Goal: Check status: Check status

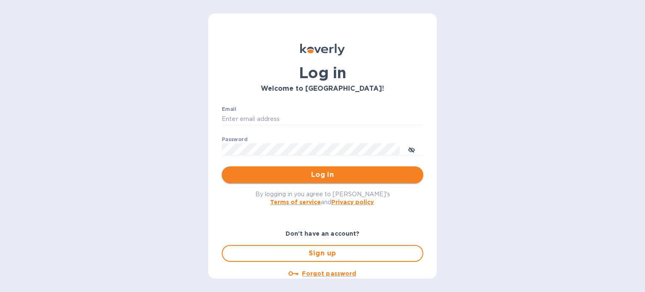
type input "suderson@remmy.in"
click at [304, 172] on span "Log in" at bounding box center [323, 175] width 188 height 10
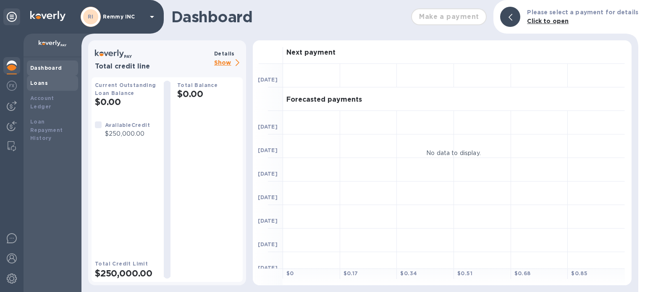
click at [45, 82] on b "Loans" at bounding box center [39, 83] width 18 height 6
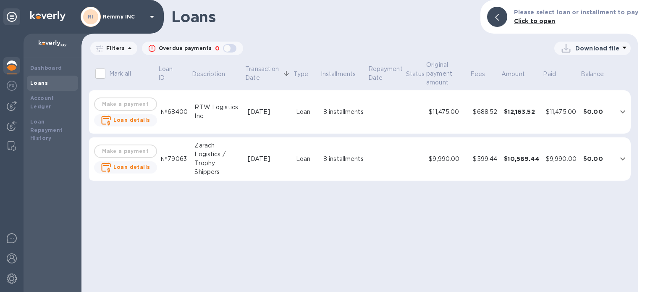
click at [127, 103] on td "Make a payment Loan details" at bounding box center [125, 112] width 64 height 44
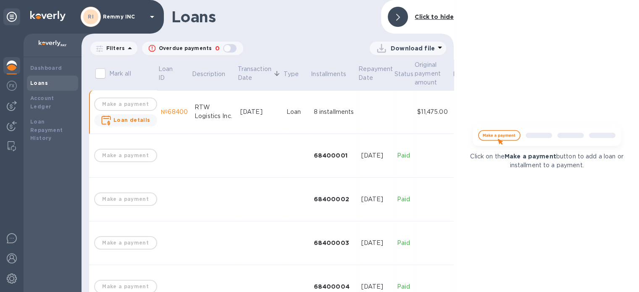
click at [127, 103] on td "Make a payment Loan details" at bounding box center [125, 112] width 64 height 44
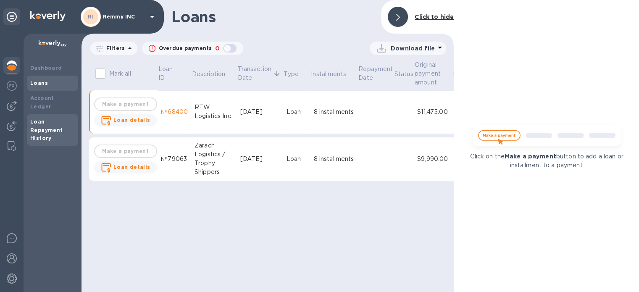
click at [50, 118] on div "Loan Repayment History" at bounding box center [52, 130] width 45 height 25
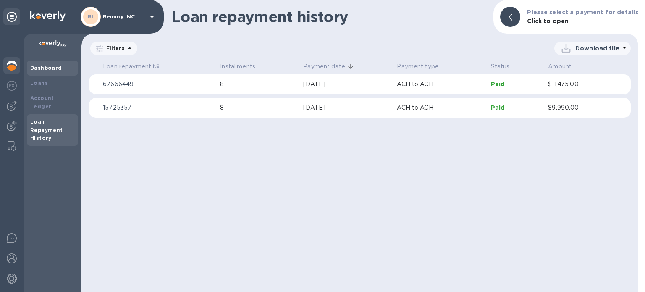
click at [63, 72] on div "Dashboard" at bounding box center [52, 67] width 51 height 15
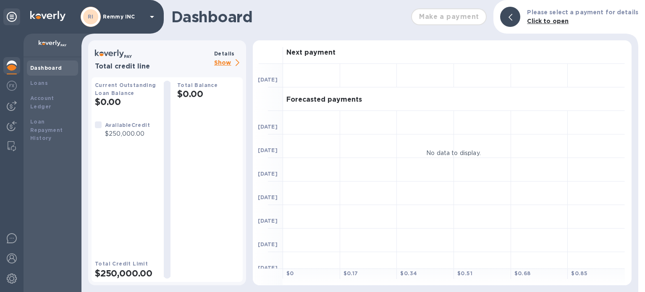
click at [224, 64] on p "Show" at bounding box center [228, 63] width 29 height 11
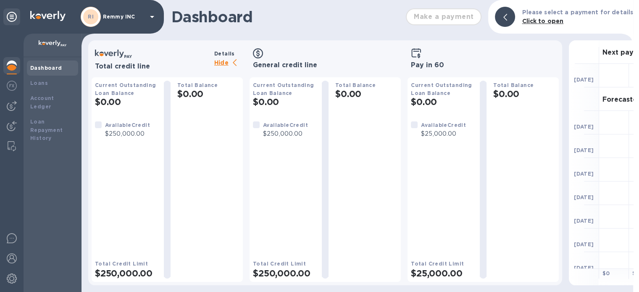
click at [224, 64] on p "Hide" at bounding box center [228, 63] width 29 height 11
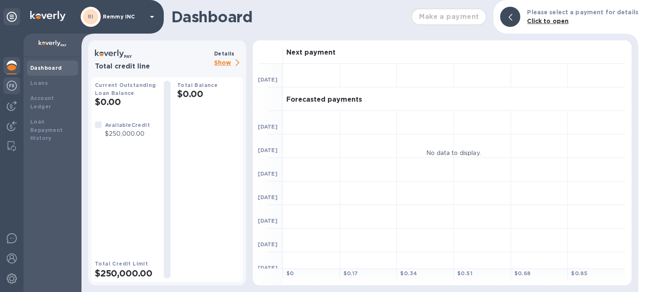
click at [13, 87] on img at bounding box center [12, 86] width 10 height 10
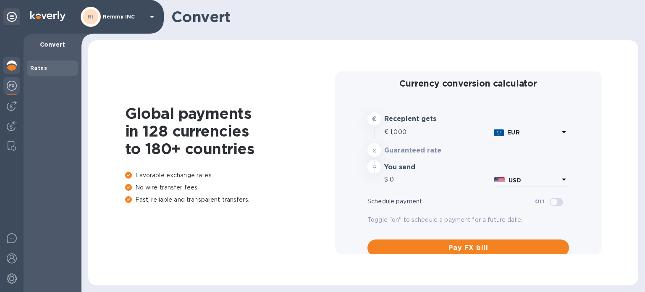
type input "1,182.8"
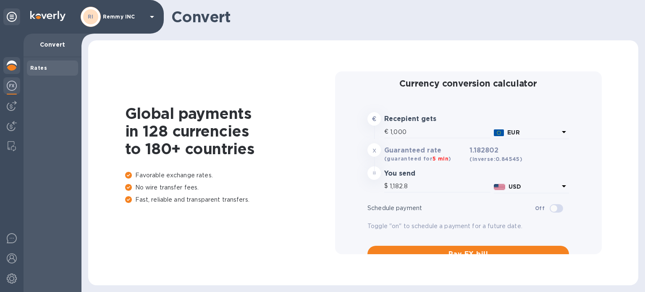
click at [9, 70] on img at bounding box center [12, 65] width 10 height 10
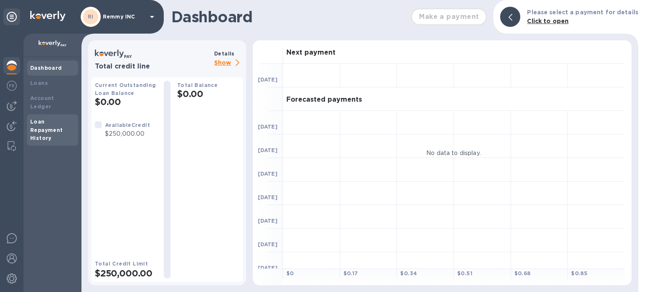
click at [40, 118] on b "Loan Repayment History" at bounding box center [46, 129] width 33 height 23
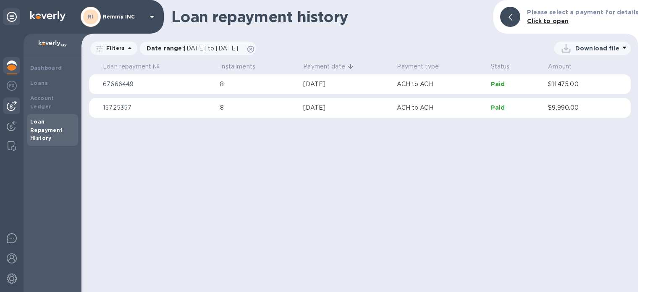
click at [6, 108] on div at bounding box center [11, 105] width 17 height 17
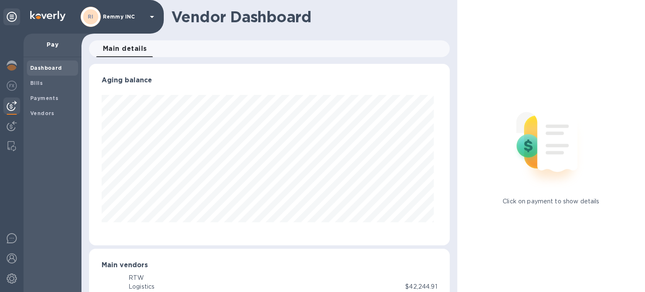
scroll to position [181, 358]
click at [17, 134] on div at bounding box center [11, 127] width 17 height 18
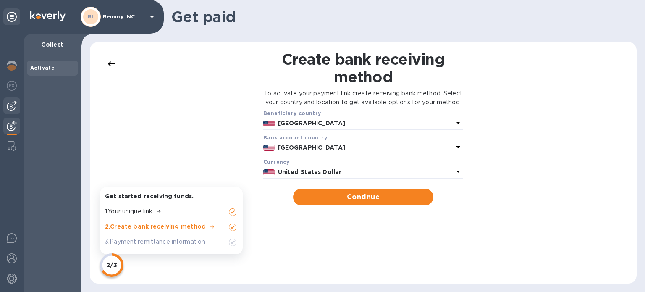
click at [11, 101] on img at bounding box center [12, 106] width 10 height 10
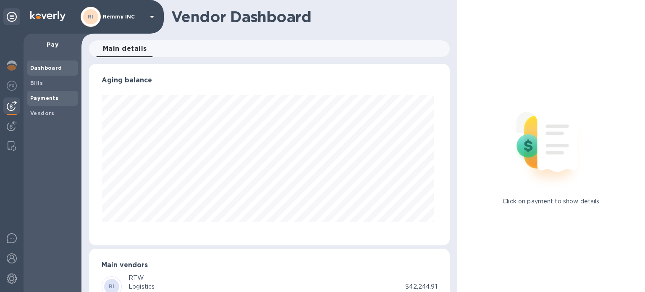
scroll to position [181, 358]
click at [54, 85] on span "Bills" at bounding box center [52, 83] width 45 height 8
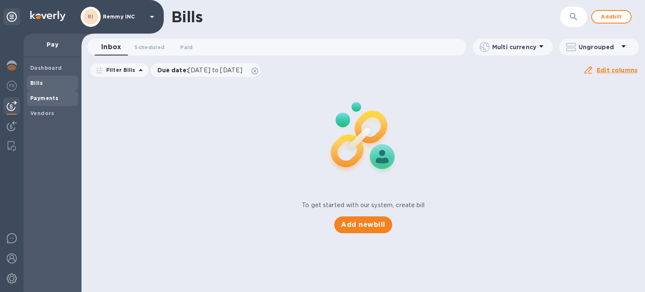
click at [51, 100] on b "Payments" at bounding box center [44, 98] width 28 height 6
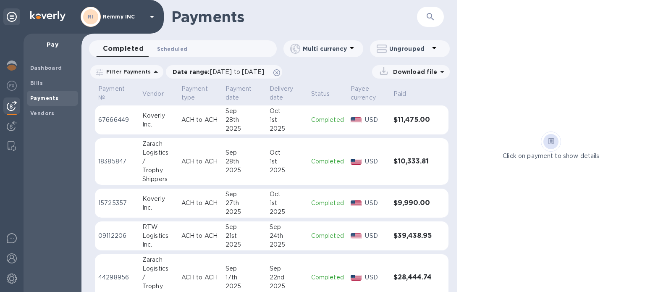
click at [170, 45] on span "Scheduled 0" at bounding box center [172, 49] width 30 height 9
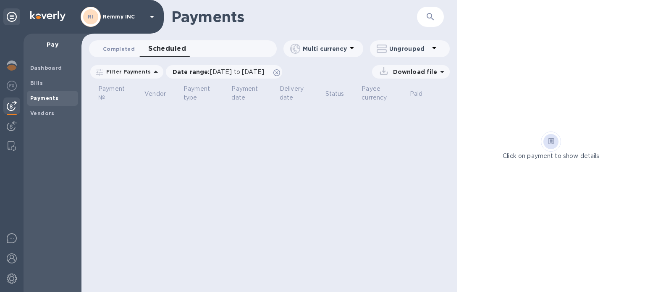
click at [126, 50] on span "Completed 0" at bounding box center [119, 49] width 32 height 9
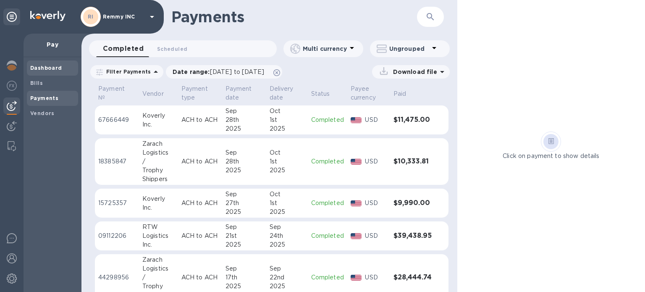
click at [32, 66] on b "Dashboard" at bounding box center [46, 68] width 32 height 6
